Goal: Find specific page/section: Find specific page/section

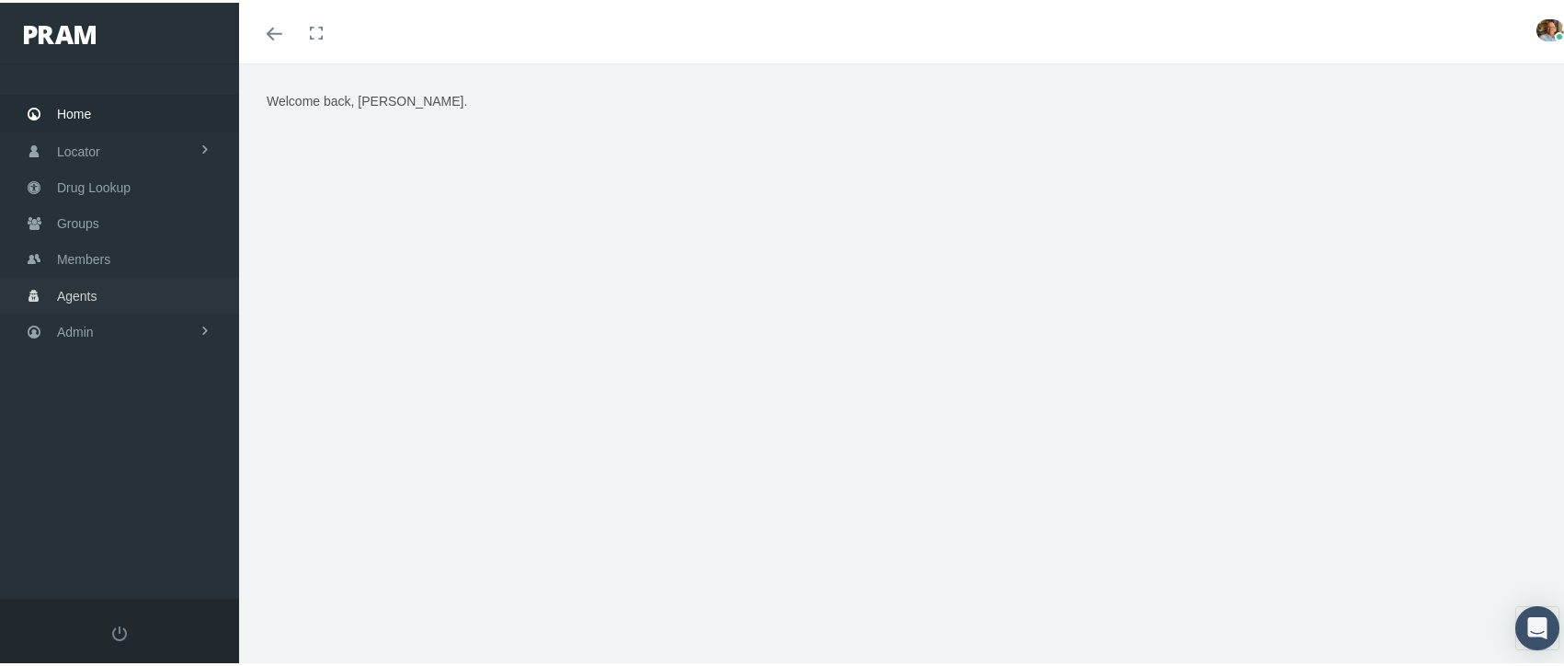
click at [121, 284] on link "Agents" at bounding box center [119, 292] width 239 height 36
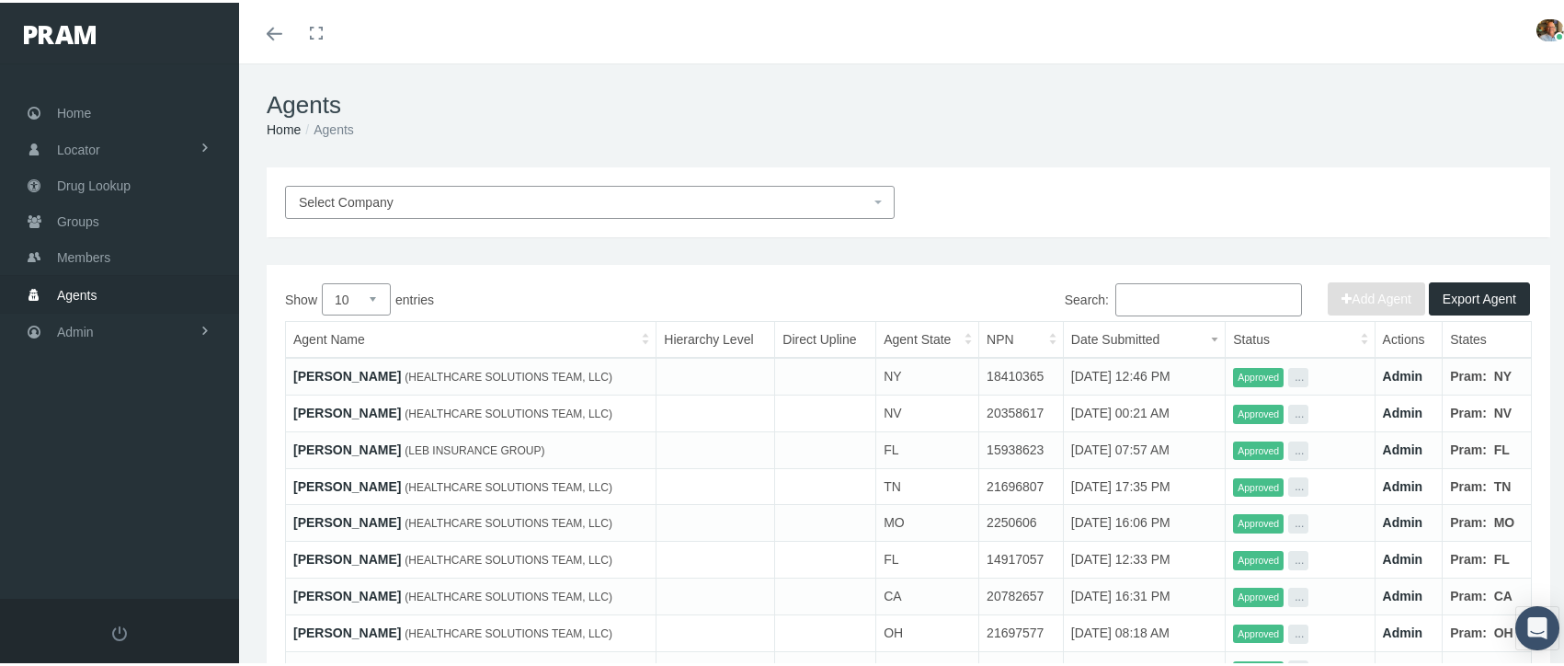
click at [471, 200] on span "Select Company" at bounding box center [584, 199] width 571 height 20
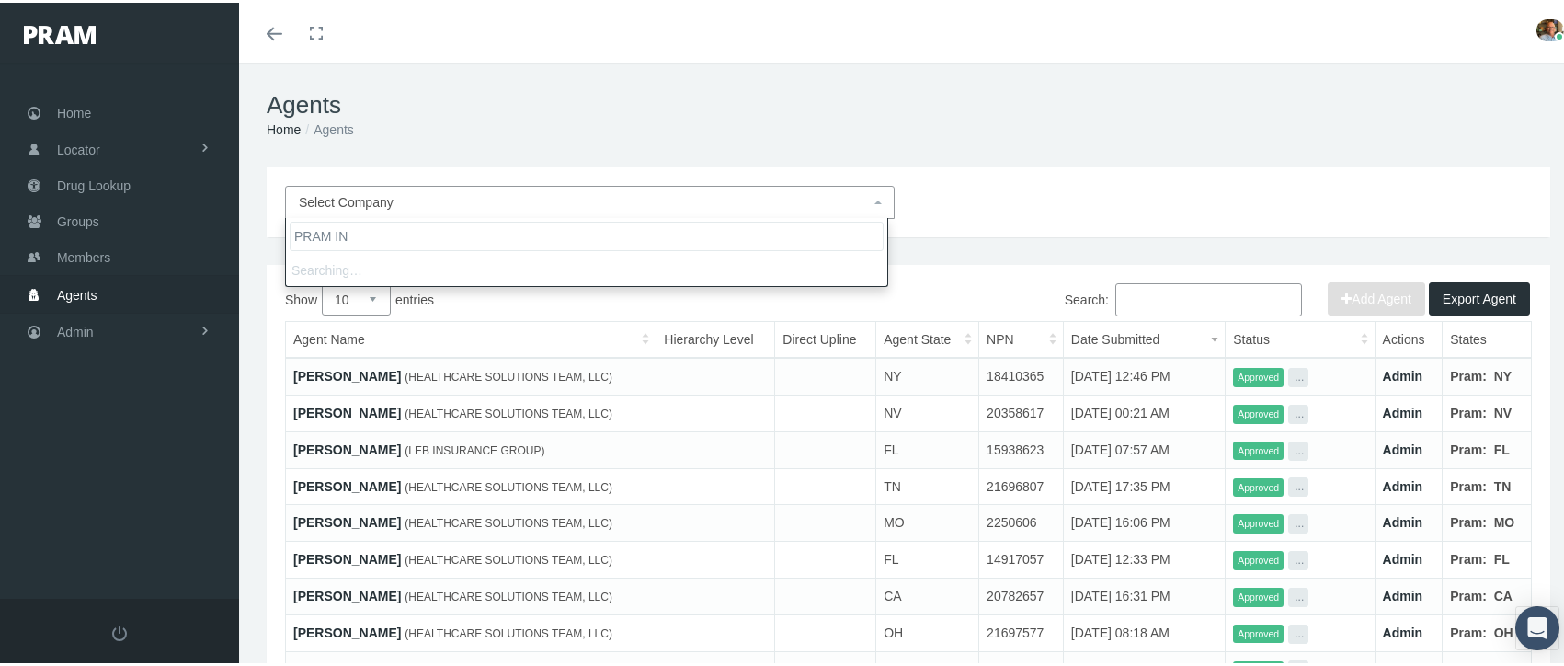
type input "PRAM INS"
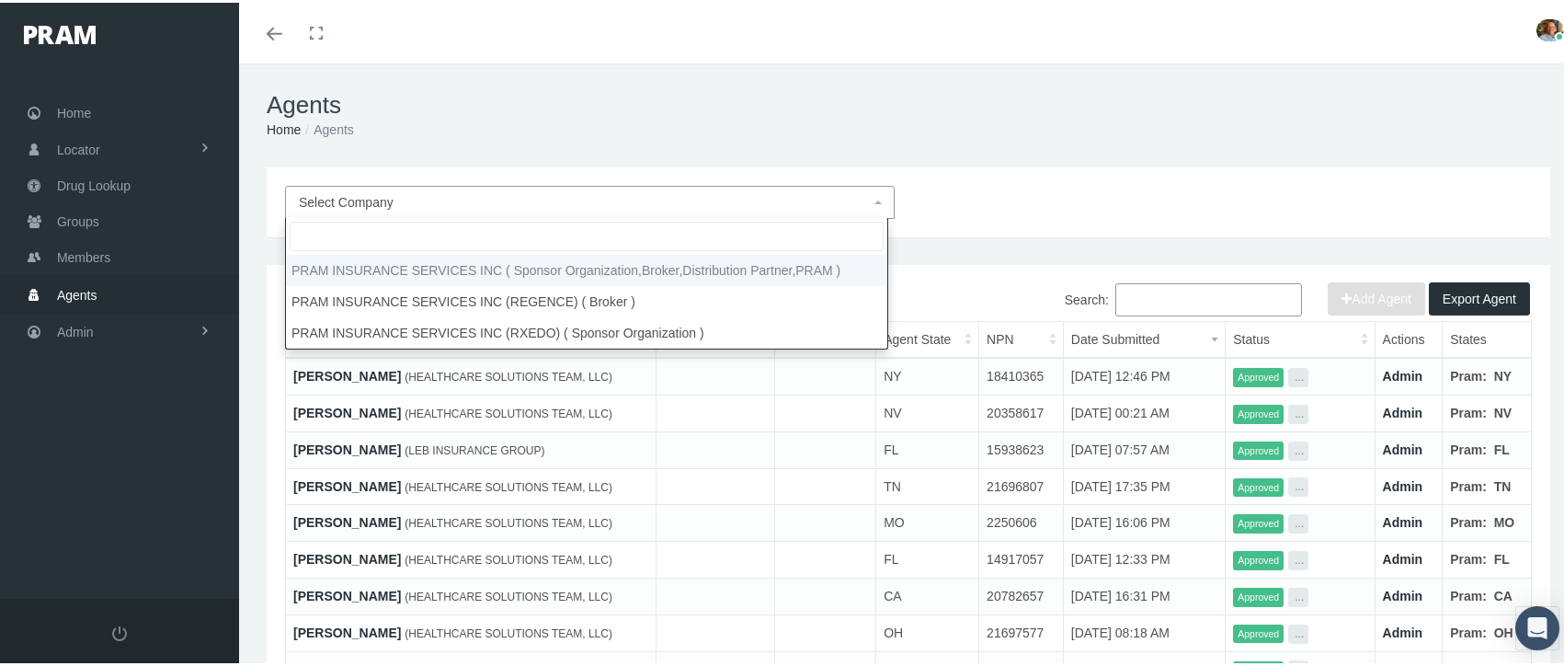
select select "53"
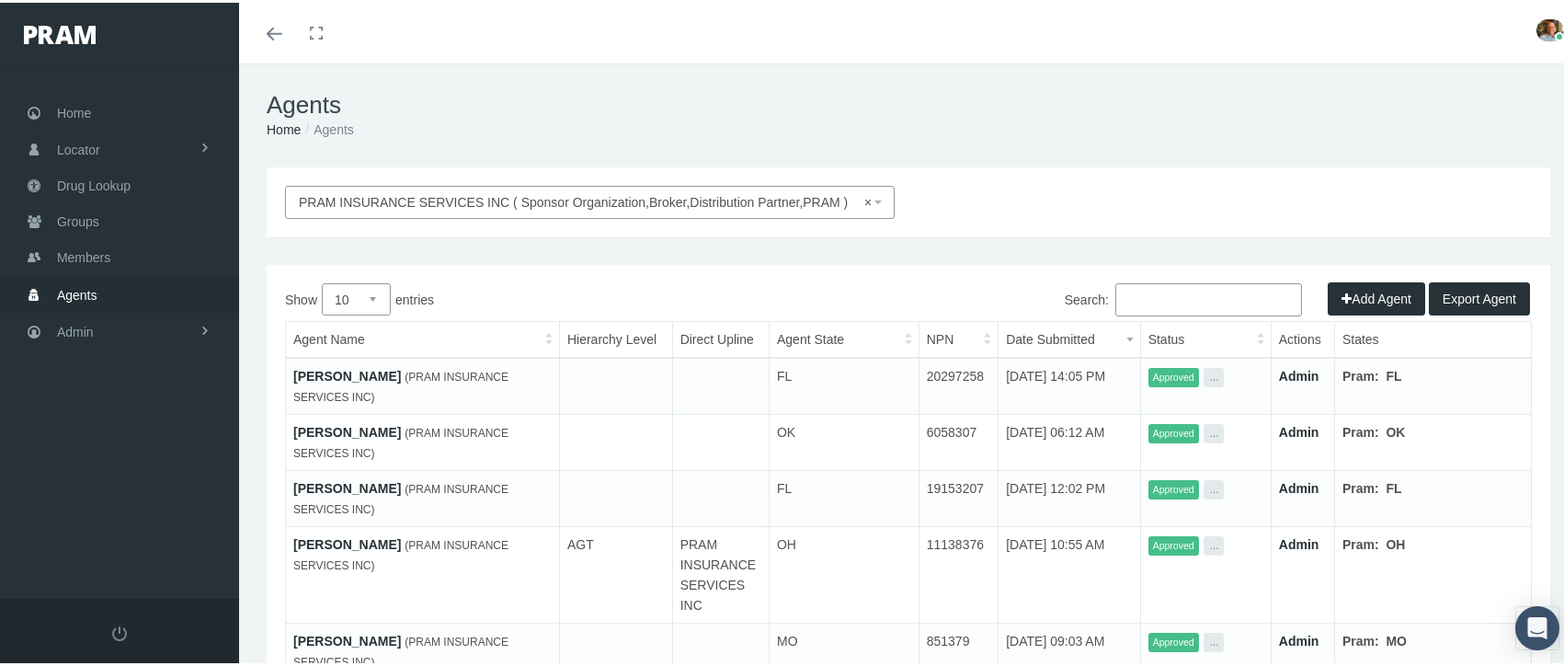
click at [1179, 292] on input "Search:" at bounding box center [1208, 296] width 187 height 33
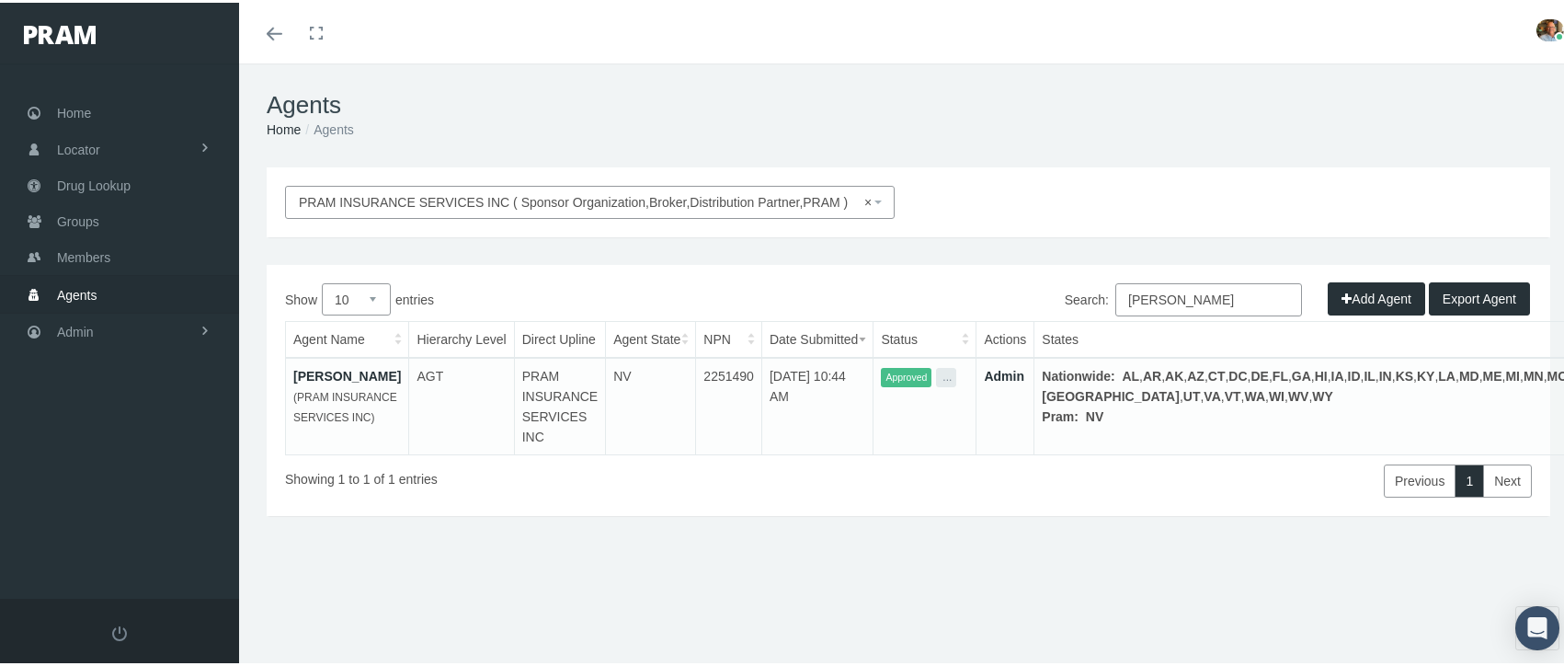
type input "david wilson"
click at [352, 375] on link "David Wilson" at bounding box center [347, 373] width 108 height 15
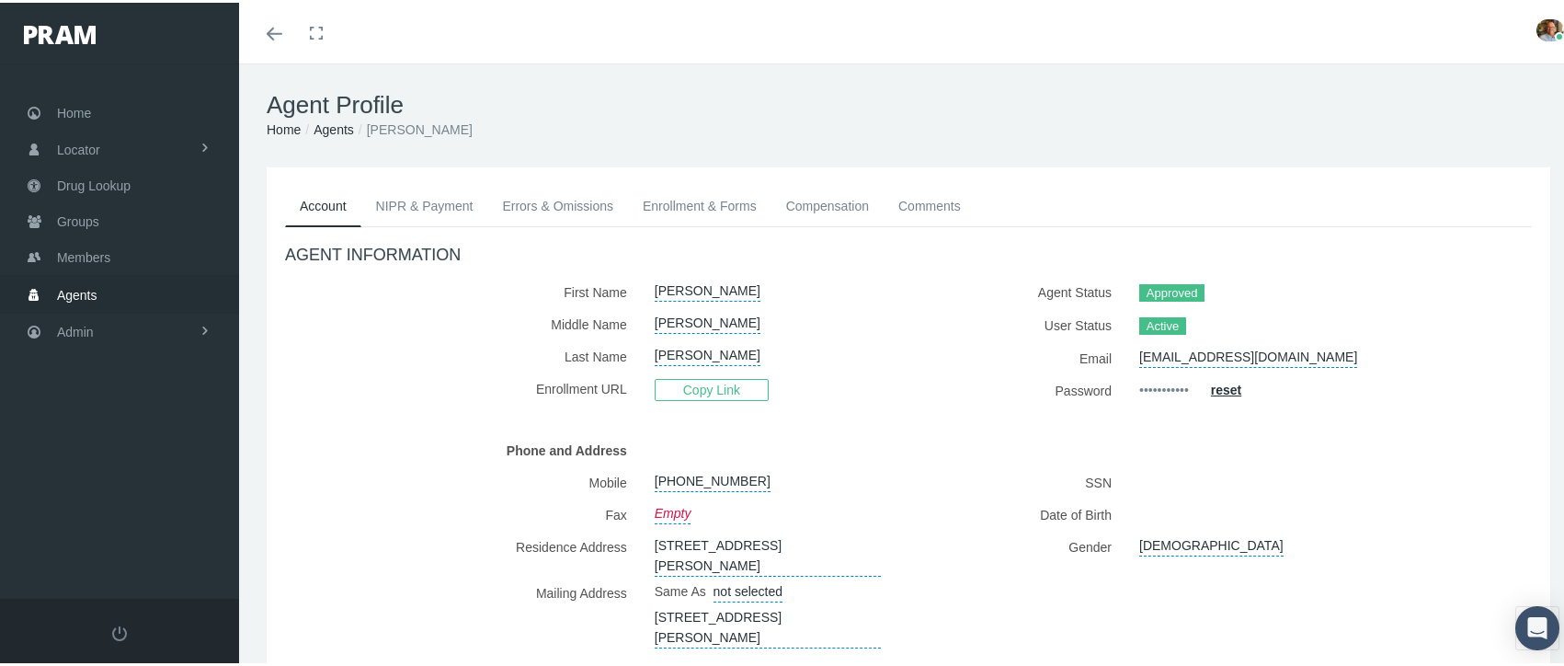
click at [674, 206] on link "Enrollment & Forms" at bounding box center [699, 203] width 143 height 40
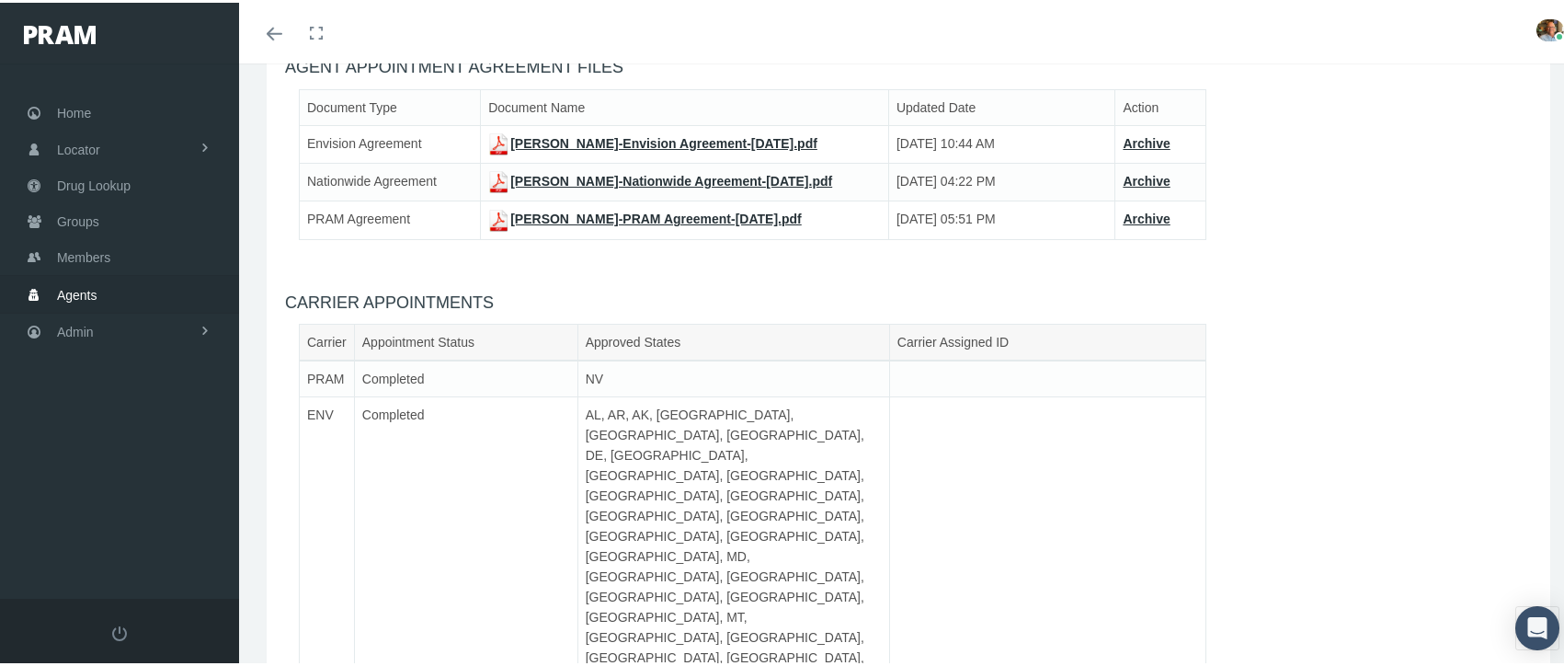
scroll to position [254, 0]
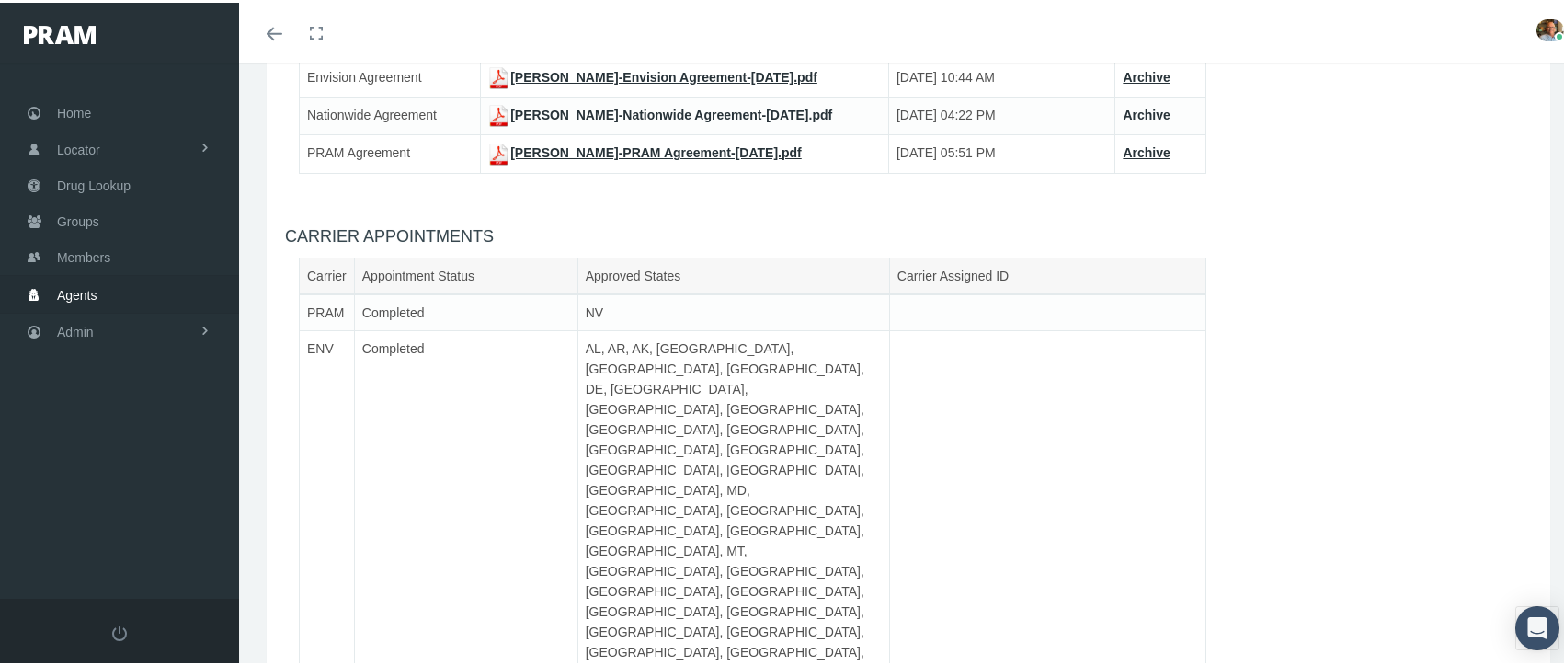
click at [1365, 38] on div "Toggle menubar Toggle fullscreen Profile Logout" at bounding box center [908, 30] width 1311 height 61
click at [113, 311] on link "Admin" at bounding box center [119, 329] width 239 height 36
click at [121, 558] on span "Companies" at bounding box center [107, 573] width 65 height 31
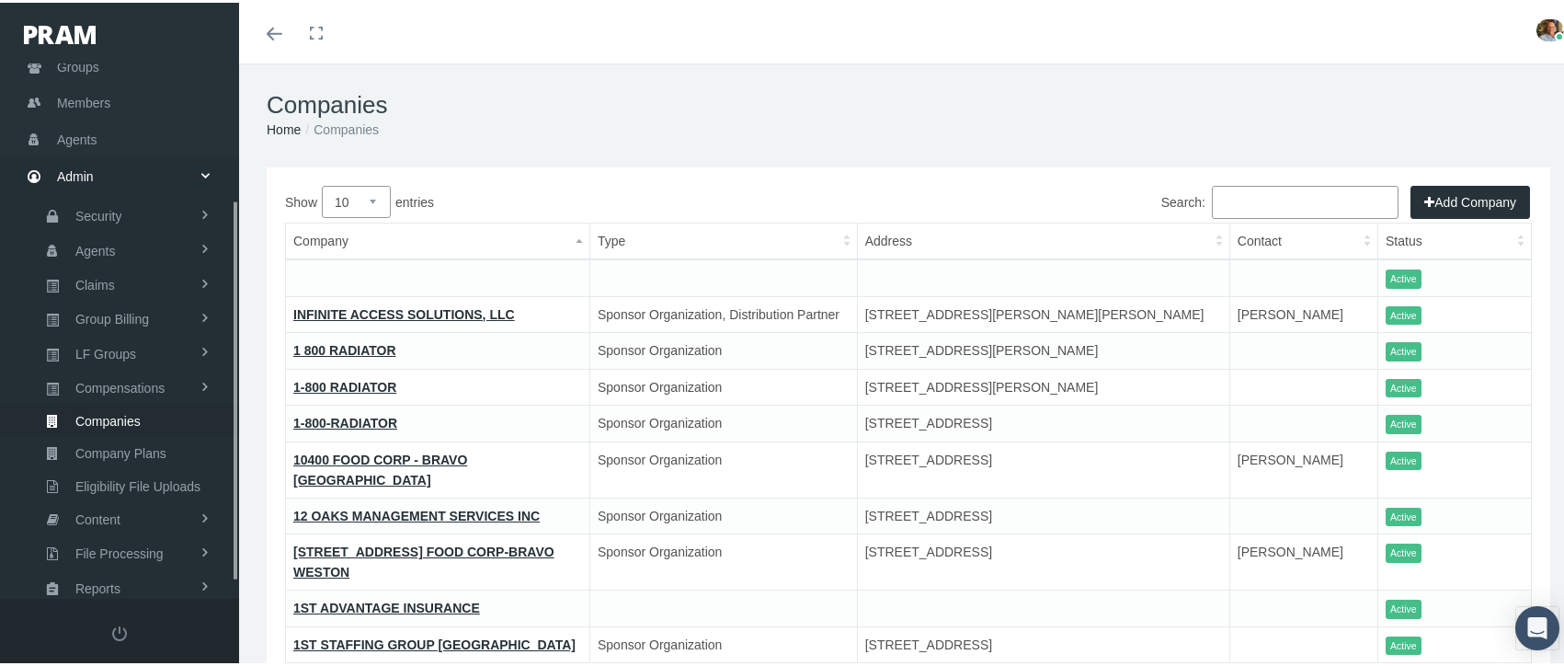
scroll to position [213, 0]
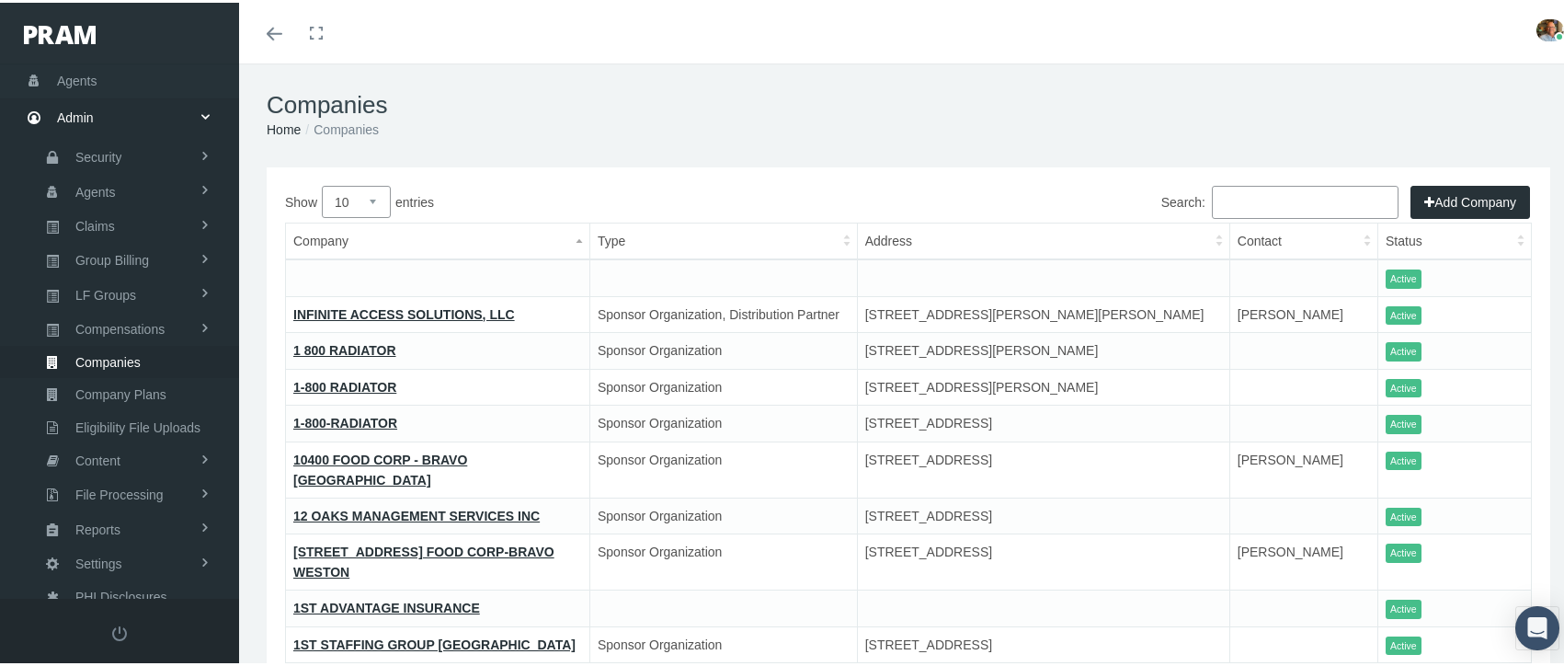
click at [1254, 185] on input "Search:" at bounding box center [1305, 199] width 187 height 33
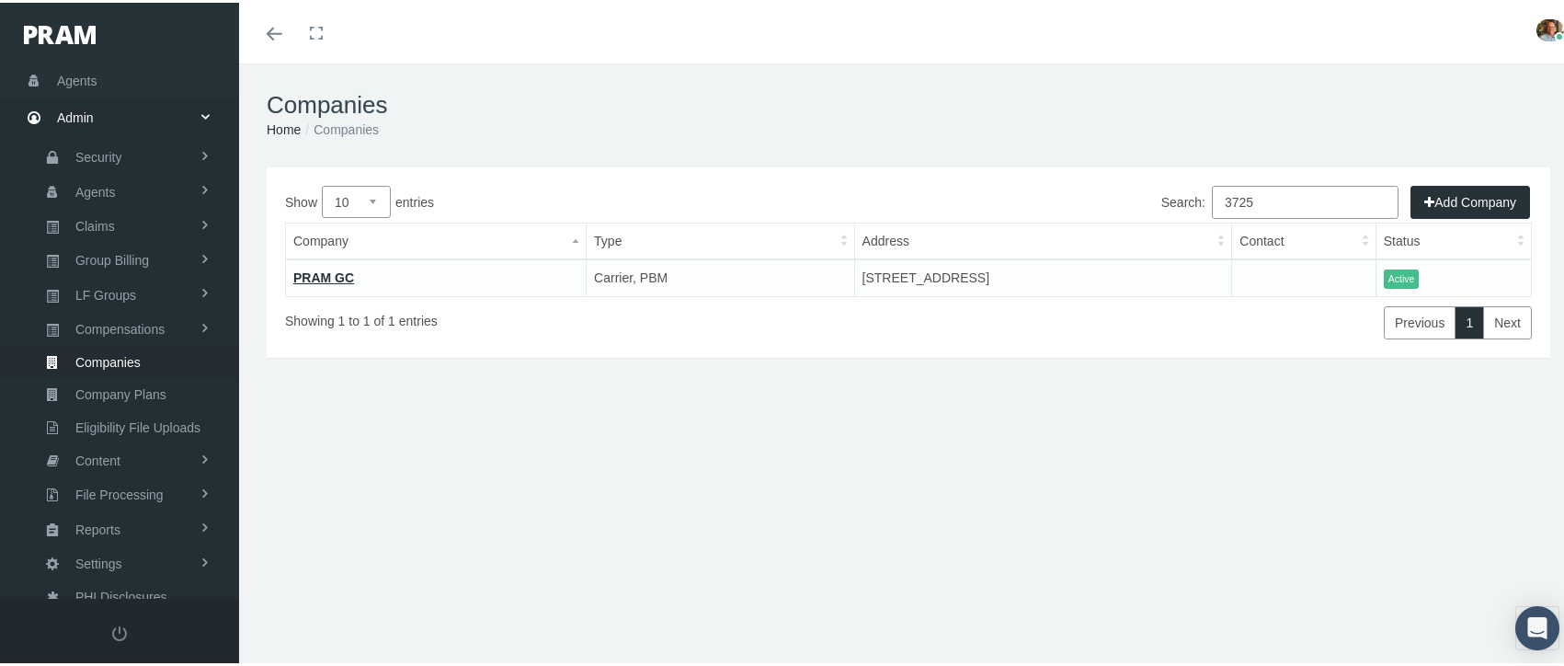
type input "3725"
click at [343, 270] on link "PRAM GC" at bounding box center [323, 275] width 61 height 15
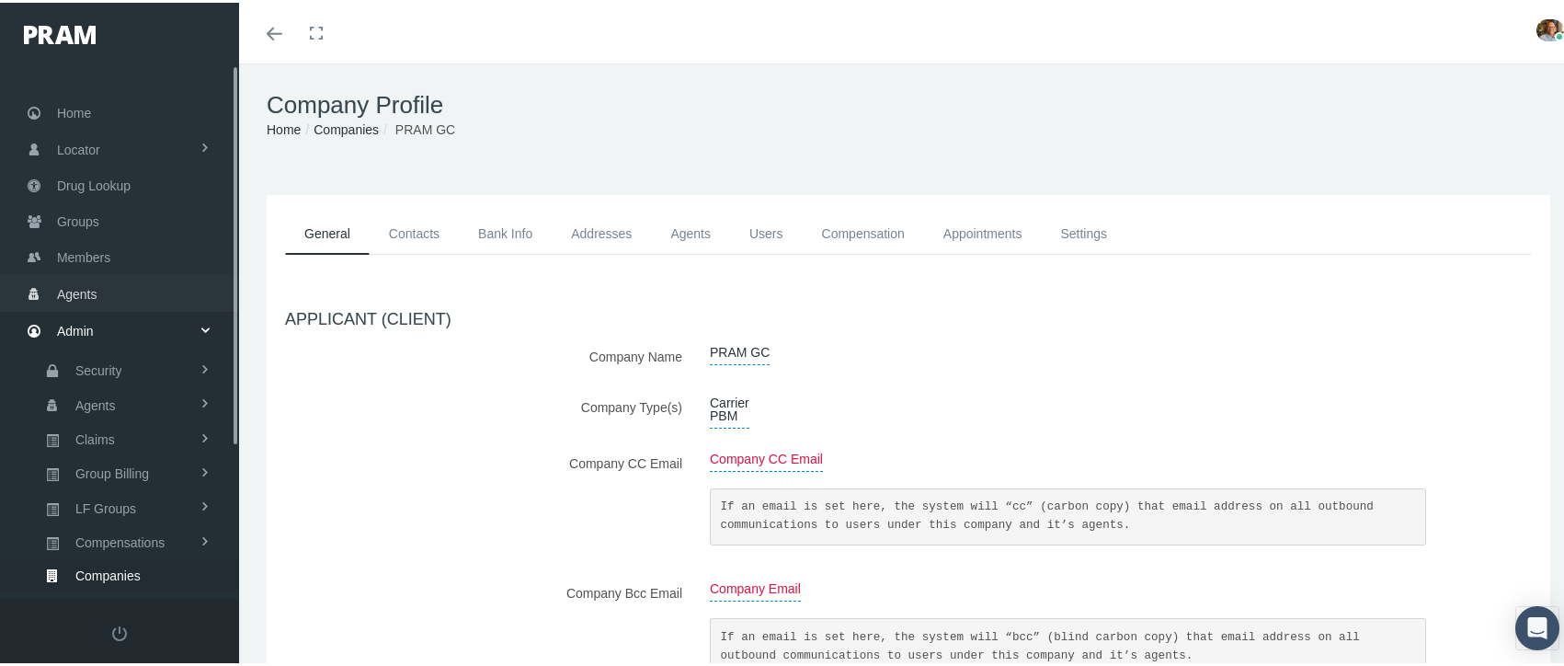
click at [90, 294] on span "Agents" at bounding box center [77, 291] width 40 height 35
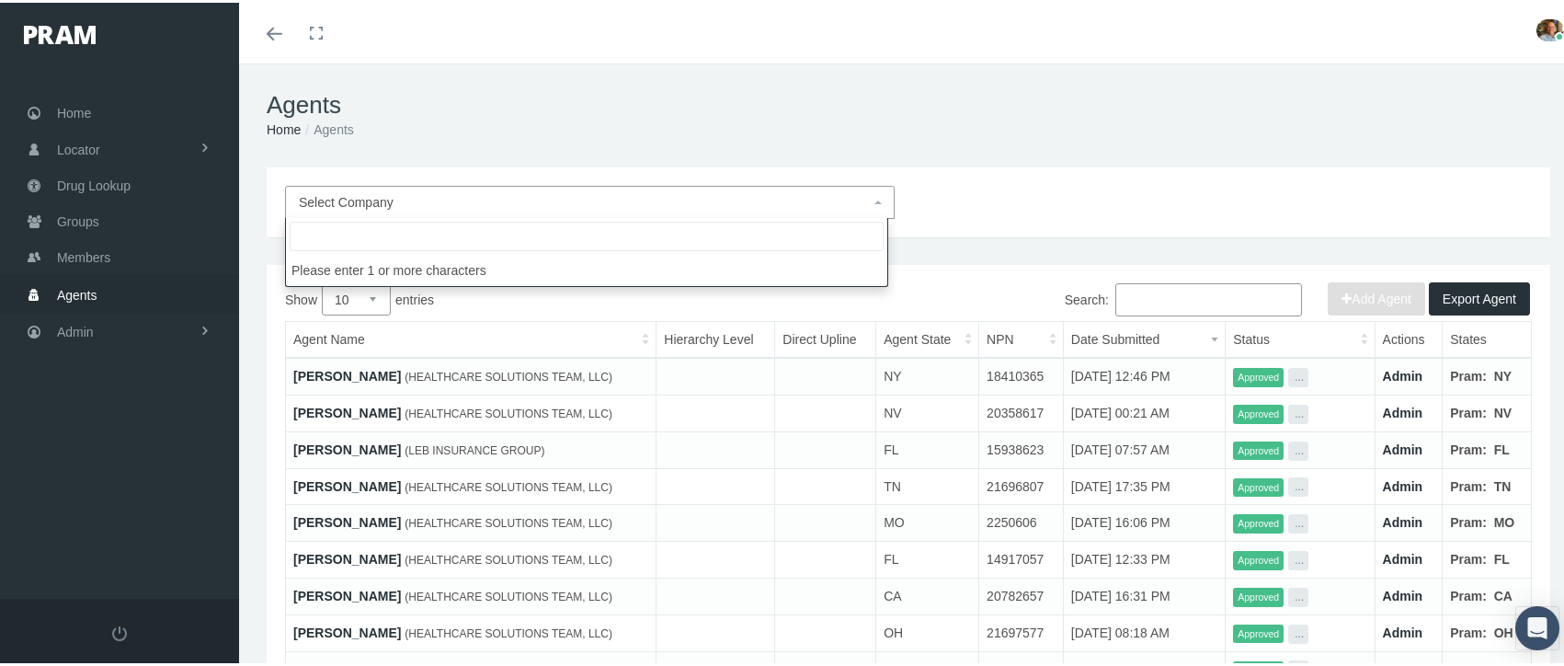
click at [460, 204] on span "Select Company" at bounding box center [584, 199] width 571 height 20
type input "pram ins"
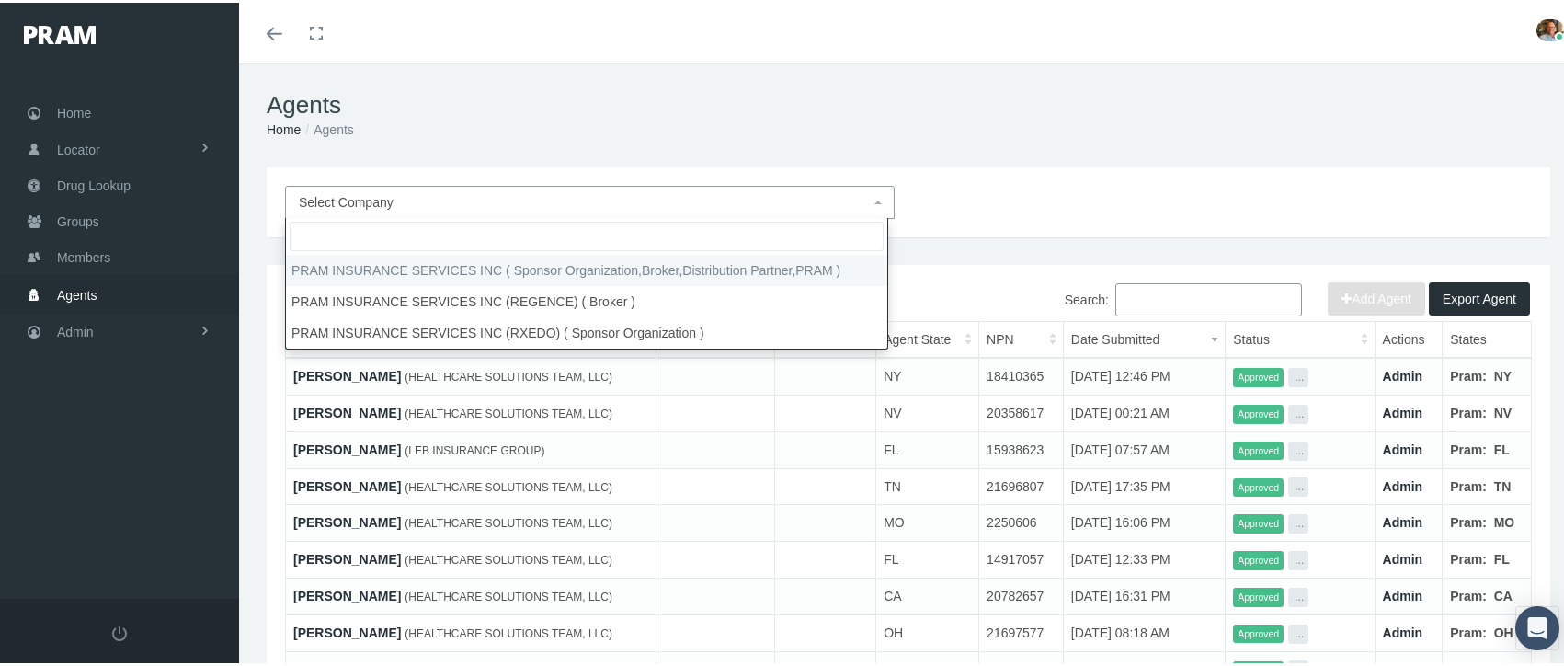
select select "53"
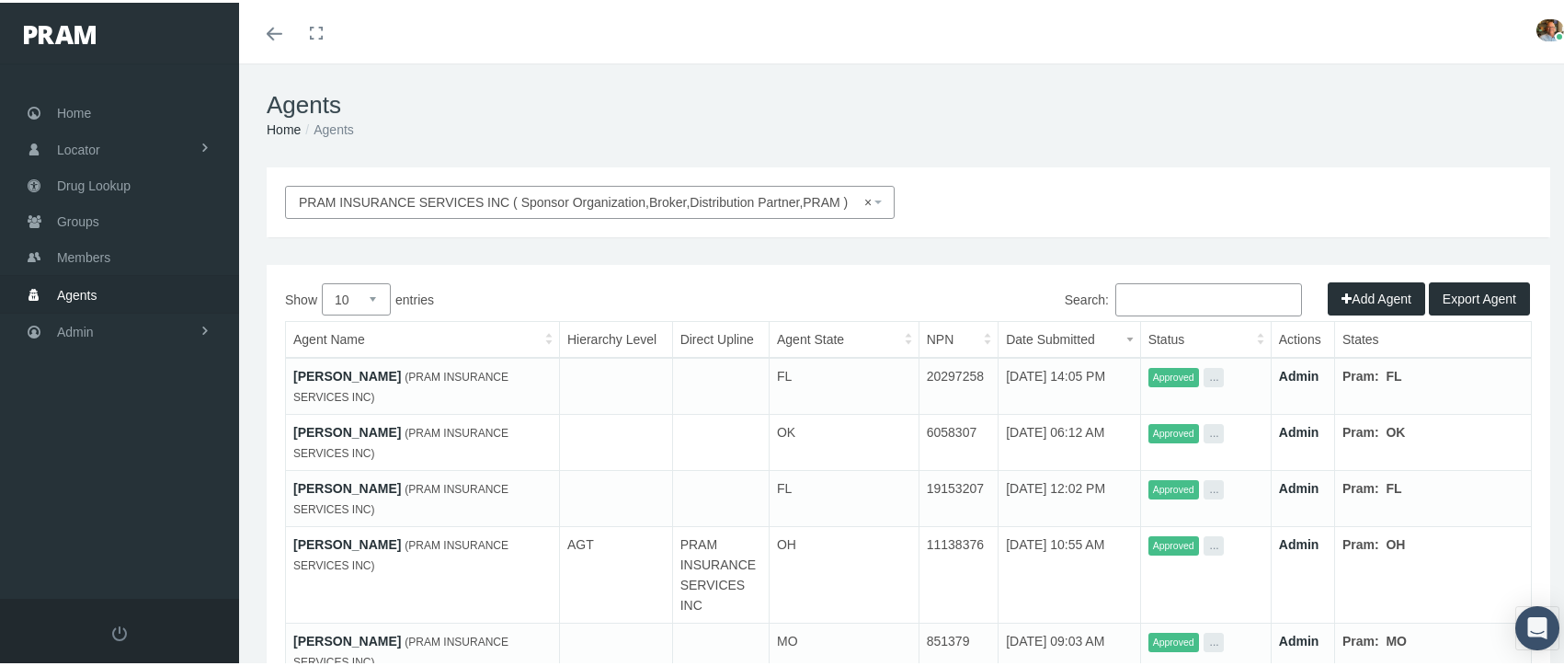
click at [1172, 289] on input "Search:" at bounding box center [1208, 296] width 187 height 33
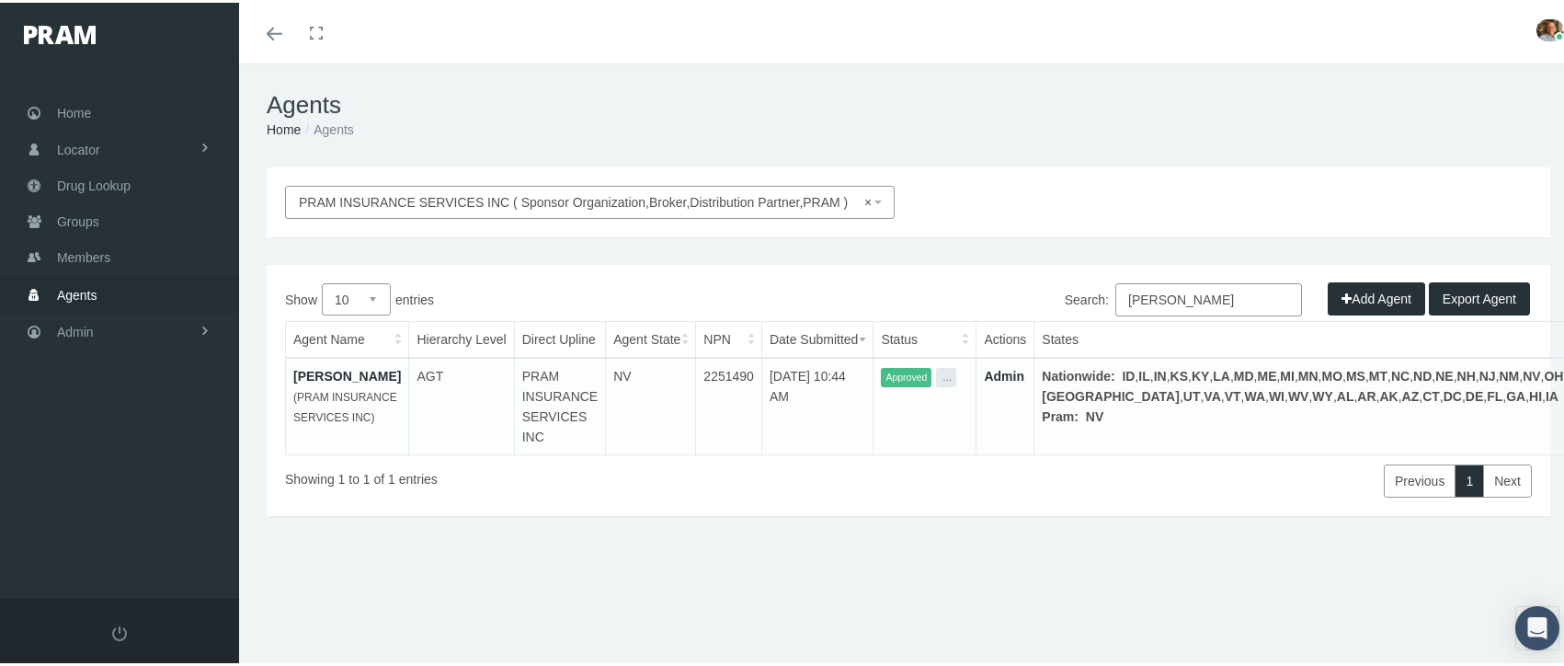
type input "david wilson"
click at [344, 372] on link "David Wilson" at bounding box center [347, 373] width 108 height 15
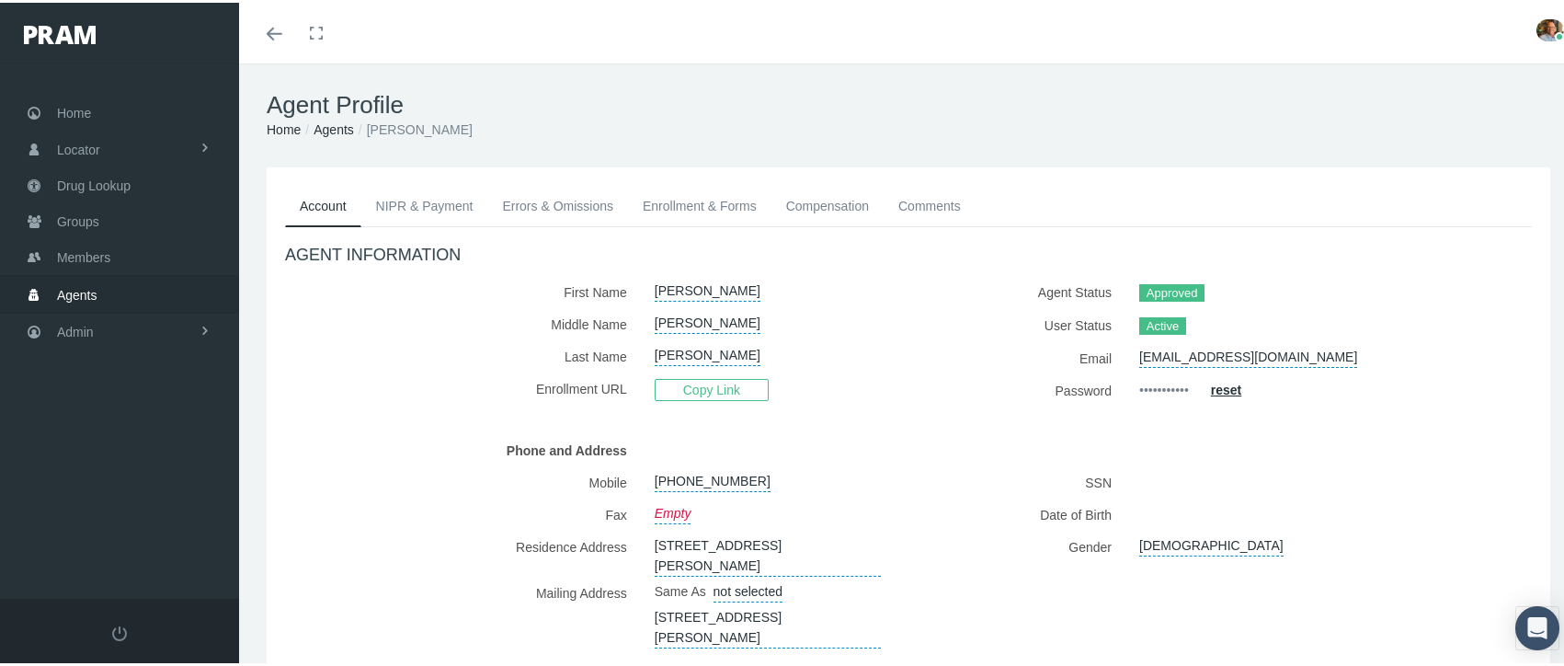
click at [681, 202] on link "Enrollment & Forms" at bounding box center [699, 203] width 143 height 40
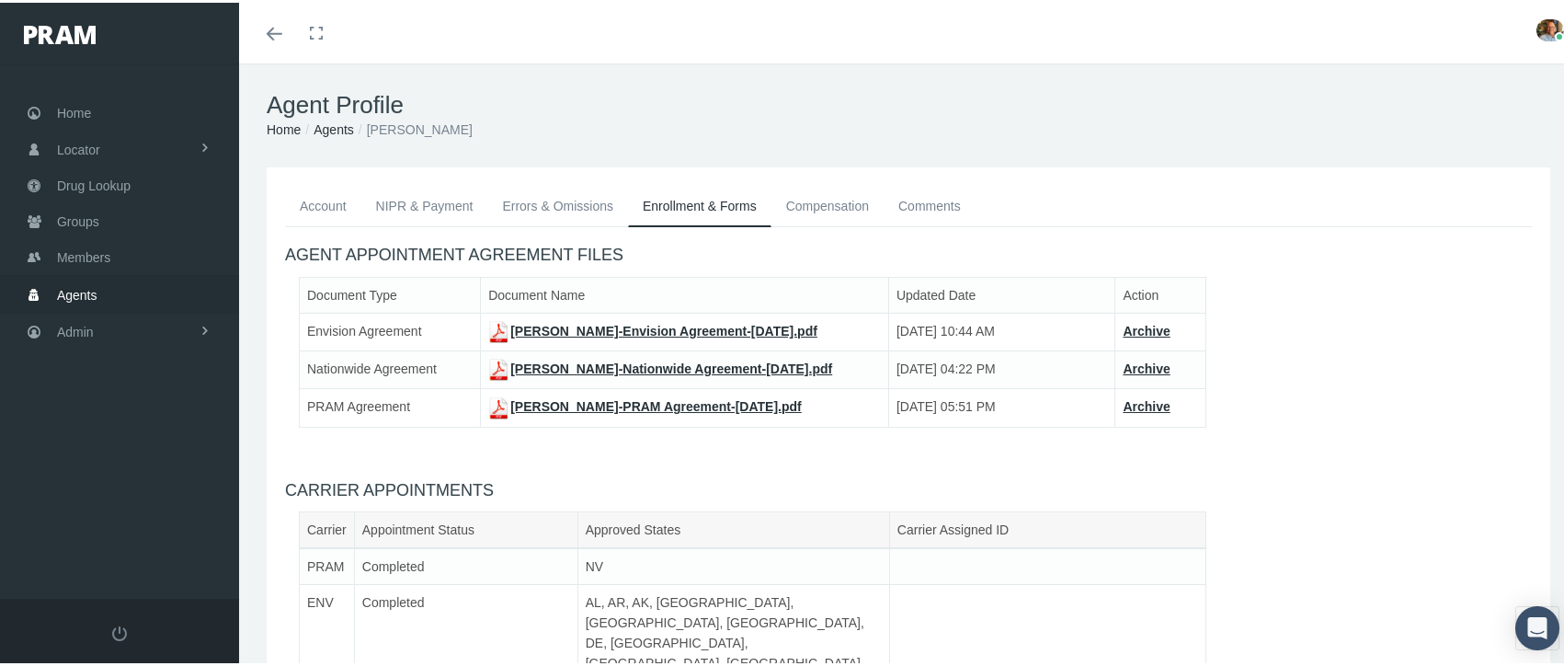
click at [973, 90] on h1 "Agent Profile" at bounding box center [908, 102] width 1283 height 28
click at [344, 131] on link "Agents" at bounding box center [333, 127] width 40 height 15
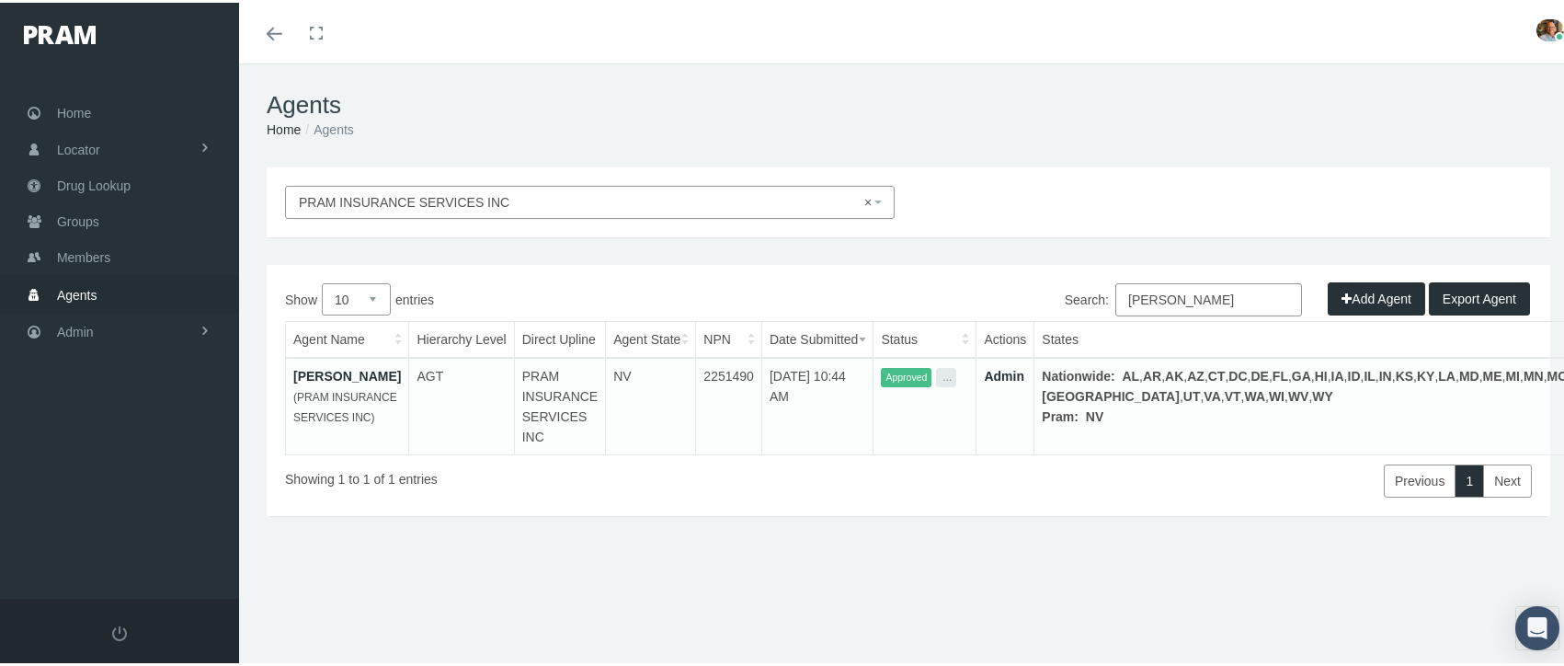
click at [861, 201] on span "× PRAM INSURANCE SERVICES INC" at bounding box center [584, 199] width 571 height 20
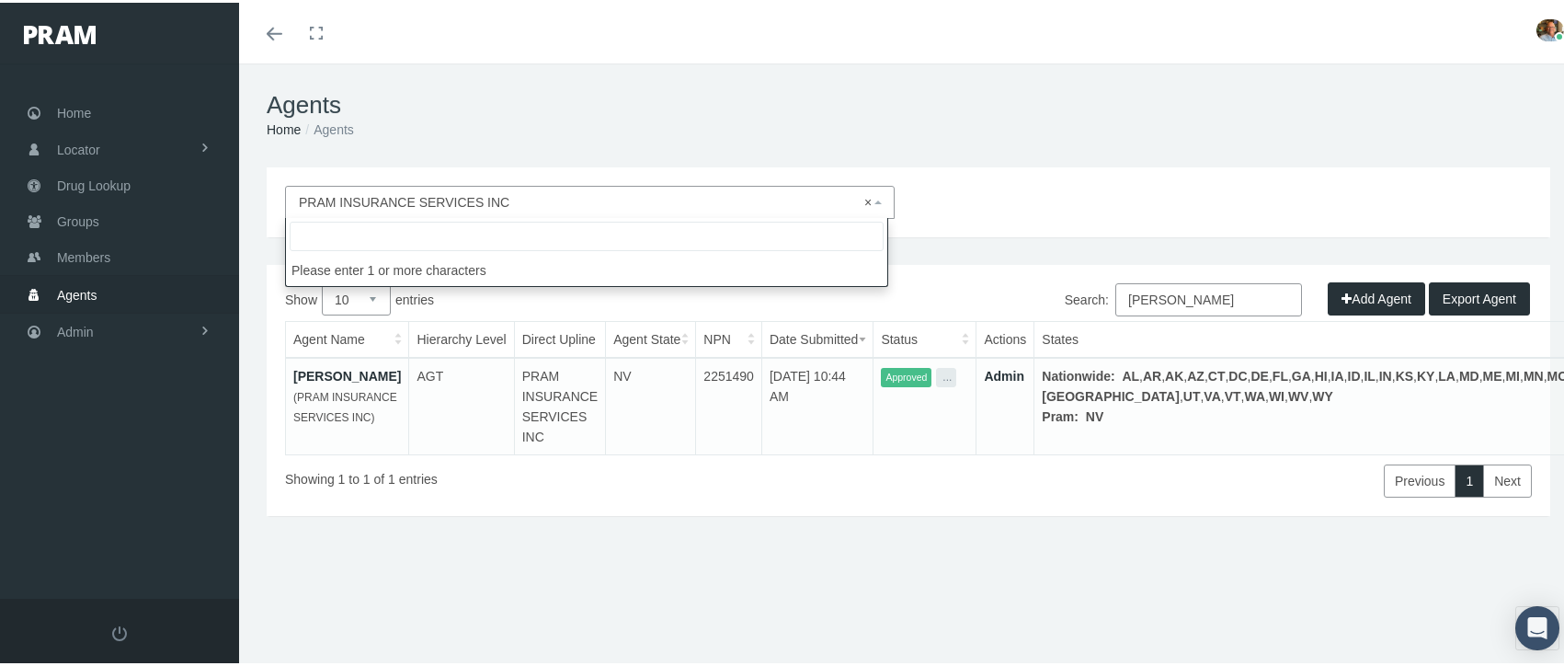
select select
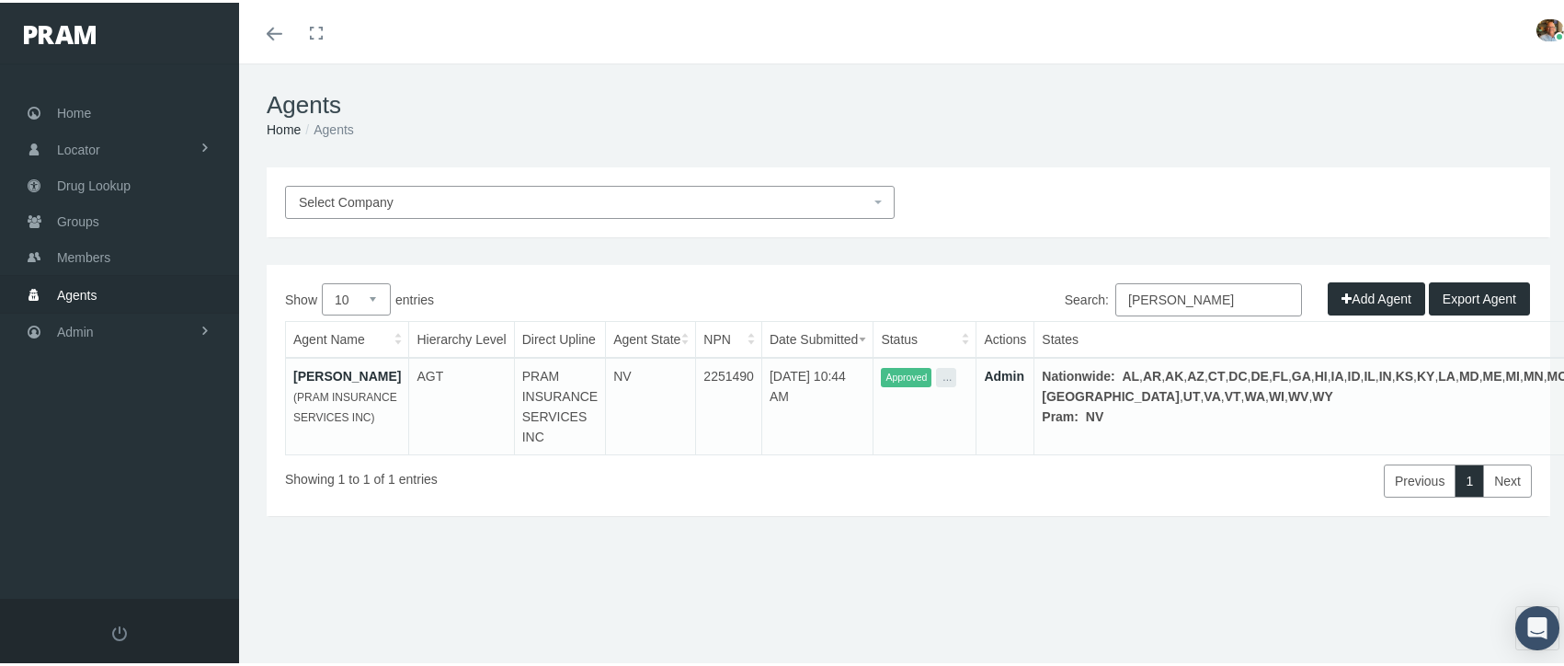
drag, startPoint x: 1229, startPoint y: 295, endPoint x: 993, endPoint y: 278, distance: 236.9
click at [1014, 301] on div "Search: [PERSON_NAME]" at bounding box center [1219, 299] width 623 height 38
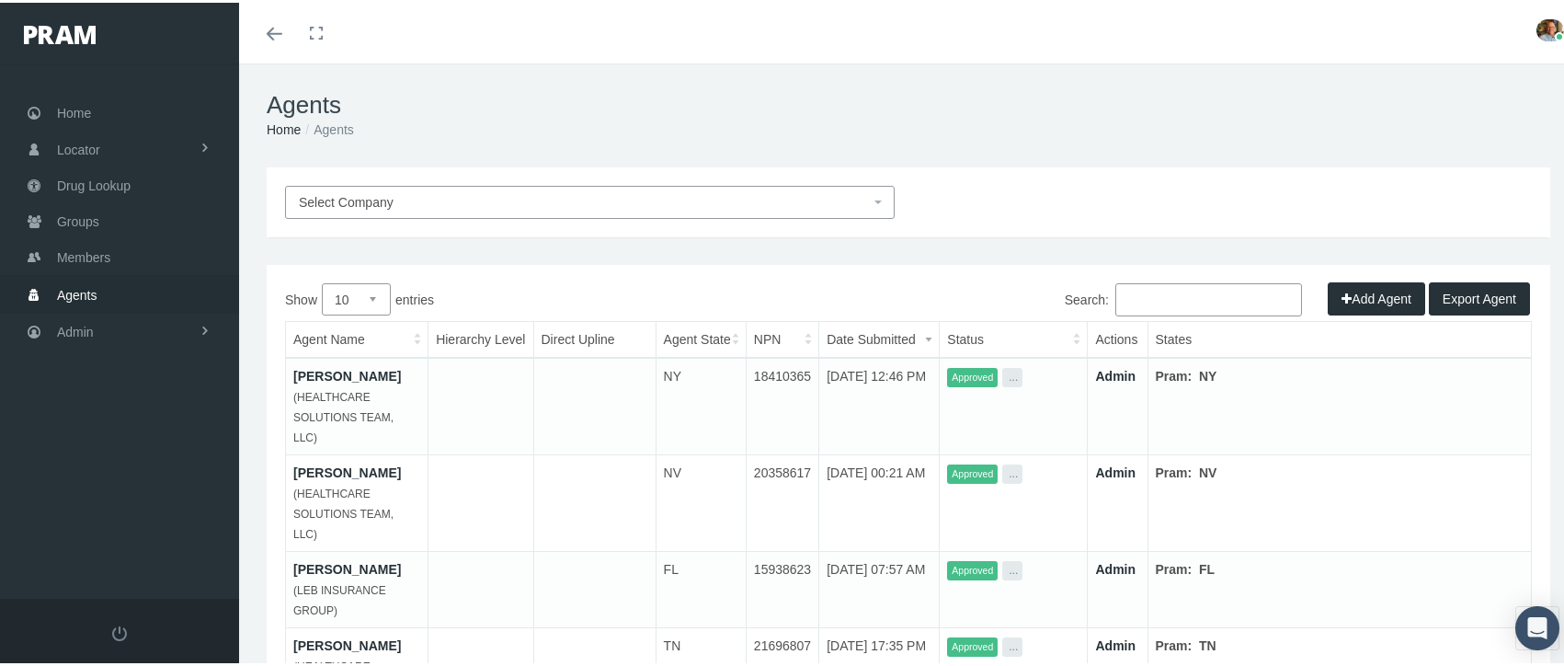
click at [310, 372] on link "[PERSON_NAME]" at bounding box center [347, 373] width 108 height 15
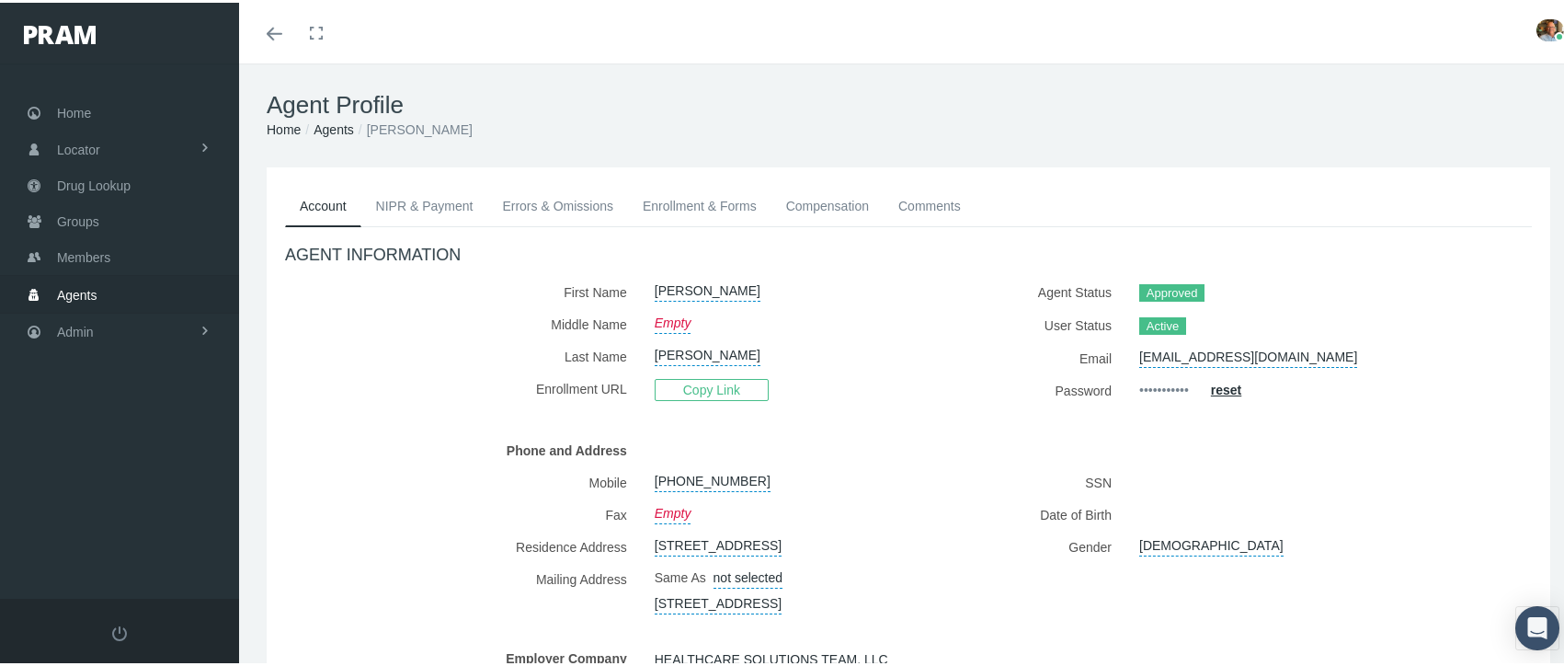
click at [711, 211] on link "Enrollment & Forms" at bounding box center [699, 203] width 143 height 40
